Goal: Transaction & Acquisition: Subscribe to service/newsletter

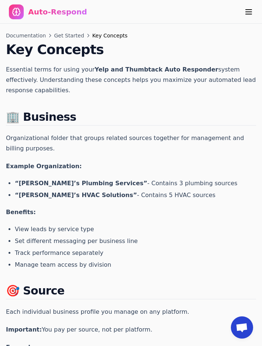
click at [77, 23] on nav "Auto-Respond Home Blog Documentation ⌘ K" at bounding box center [131, 12] width 262 height 24
click at [60, 15] on div "Auto-Respond" at bounding box center [57, 12] width 59 height 10
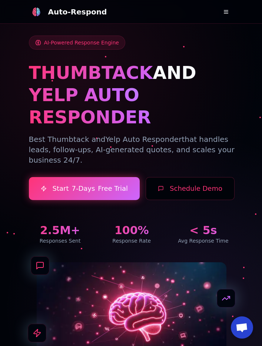
click at [132, 181] on div "AI-Powered Response Engine THUMBTACK AND YELP AUTO RESPONDER Best Thumbtack and…" at bounding box center [132, 140] width 206 height 209
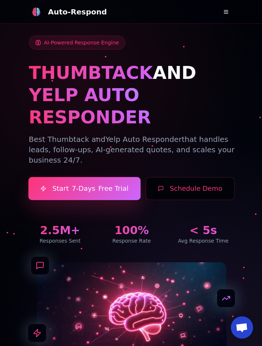
click at [118, 177] on link "Start 7-Days Free Trial" at bounding box center [84, 188] width 112 height 23
